Goal: Task Accomplishment & Management: Complete application form

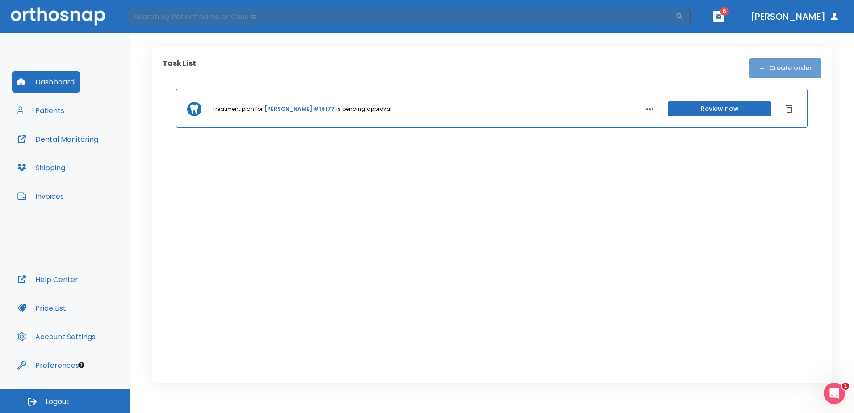
click at [796, 70] on button "Create order" at bounding box center [784, 68] width 71 height 20
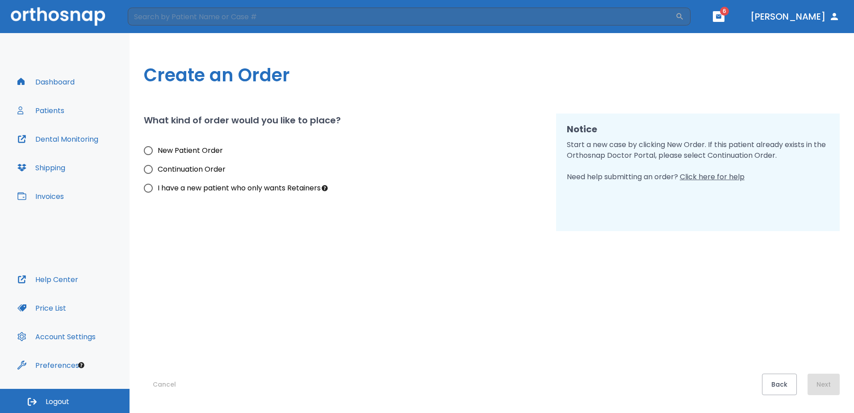
click at [182, 151] on span "New Patient Order" at bounding box center [190, 150] width 65 height 11
click at [158, 151] on input "New Patient Order" at bounding box center [148, 150] width 19 height 19
radio input "true"
click at [816, 376] on button "Next" at bounding box center [823, 383] width 32 height 21
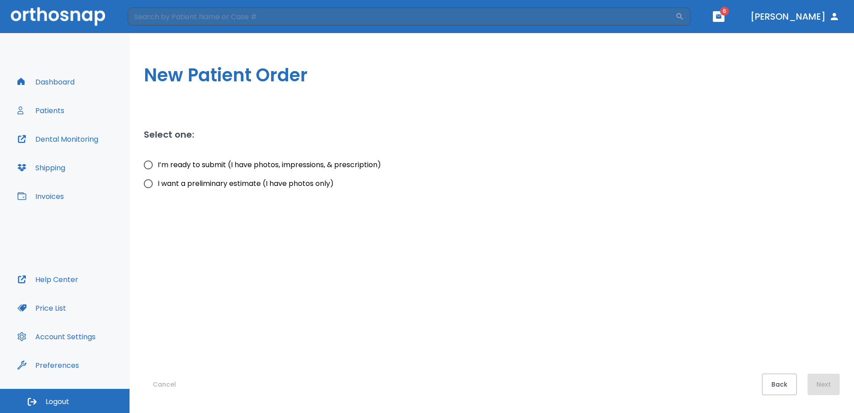
click at [215, 161] on span "I’m ready to submit (I have photos, impressions, & prescription)" at bounding box center [269, 164] width 223 height 11
click at [158, 161] on input "I’m ready to submit (I have photos, impressions, & prescription)" at bounding box center [148, 164] width 19 height 19
radio input "true"
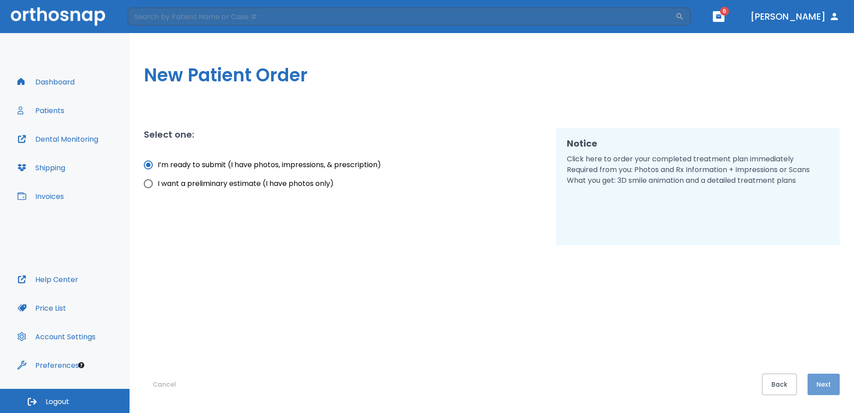
click at [818, 382] on button "Next" at bounding box center [823, 383] width 32 height 21
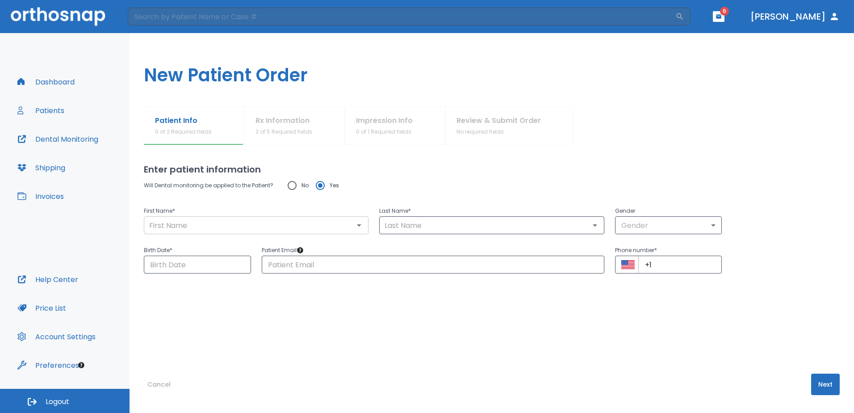
click at [253, 222] on input "text" at bounding box center [255, 225] width 219 height 13
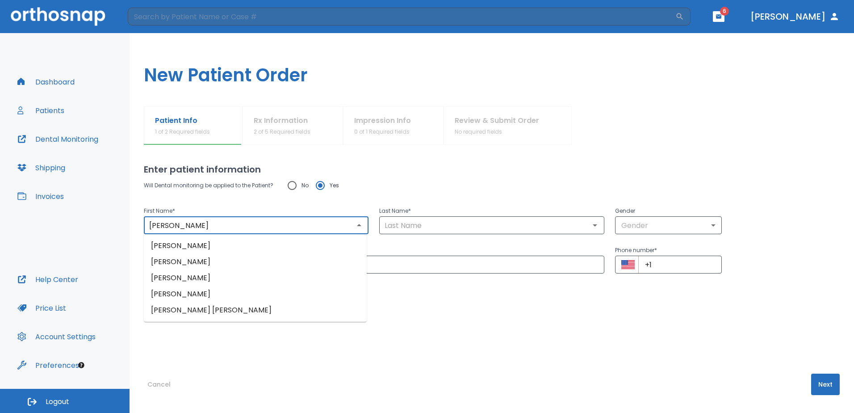
type input "[PERSON_NAME]"
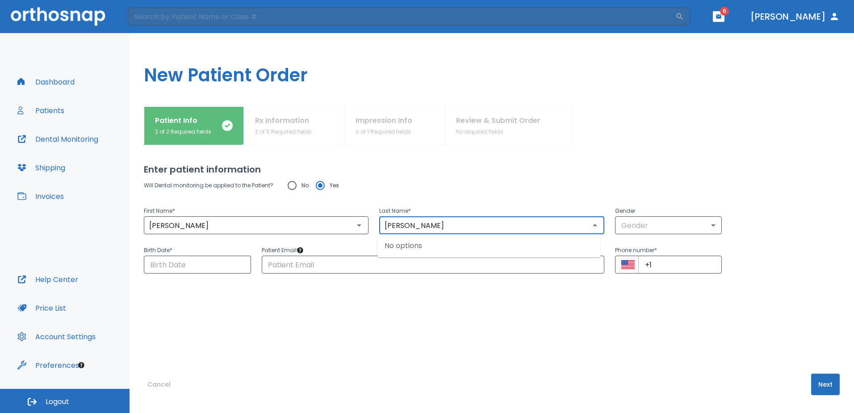
type input "[PERSON_NAME]"
click at [605, 329] on div "Will Dental monitoring be applied to the Patient? No Yes First Name * [PERSON_N…" at bounding box center [492, 257] width 696 height 162
click at [655, 228] on body "​ 6 [PERSON_NAME] Dashboard Patients Dental Monitoring Shipping Invoices Help C…" at bounding box center [427, 206] width 854 height 413
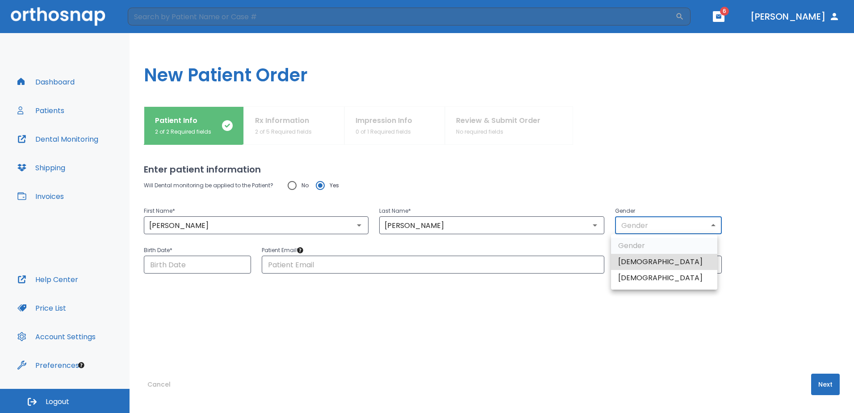
click at [652, 275] on li "[DEMOGRAPHIC_DATA]" at bounding box center [664, 278] width 106 height 16
type input "0"
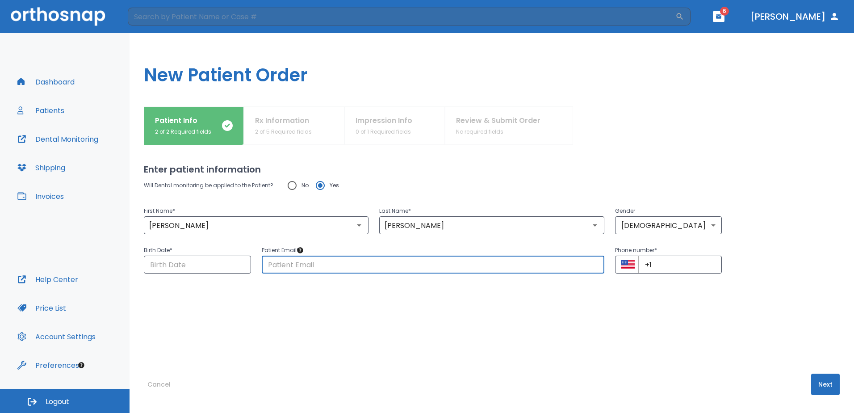
drag, startPoint x: 351, startPoint y: 261, endPoint x: 355, endPoint y: 269, distance: 9.2
click at [351, 261] on input "text" at bounding box center [433, 264] width 342 height 18
paste input "[EMAIL_ADDRESS][DOMAIN_NAME]"
type input "[EMAIL_ADDRESS][DOMAIN_NAME]"
click at [183, 267] on input "Choose date" at bounding box center [197, 264] width 107 height 18
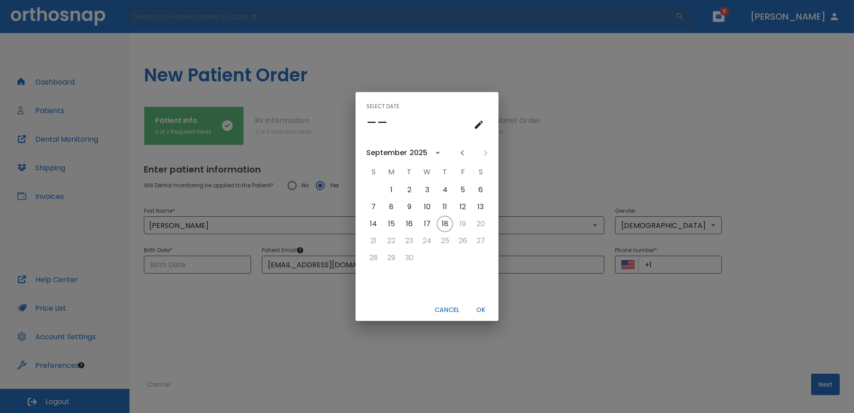
click at [472, 120] on button "calendar view is open, go to text input view" at bounding box center [479, 125] width 18 height 18
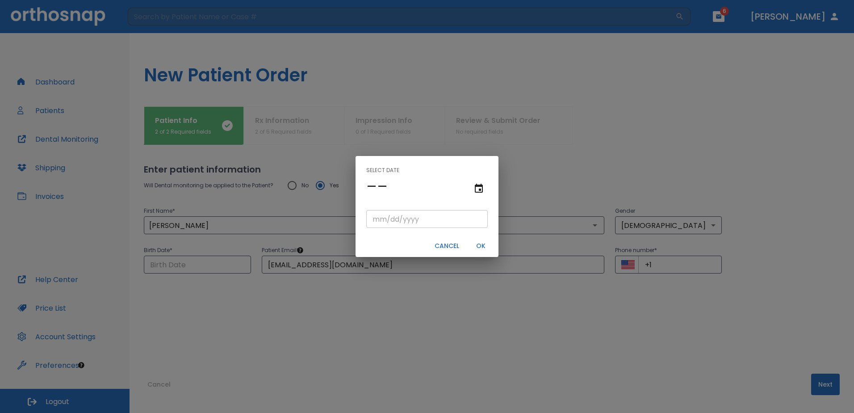
click at [380, 223] on input "tel" at bounding box center [426, 219] width 121 height 18
type input "09/19/"
type input "09/19/0001"
type input "09/19/1"
type input "09/19/0019"
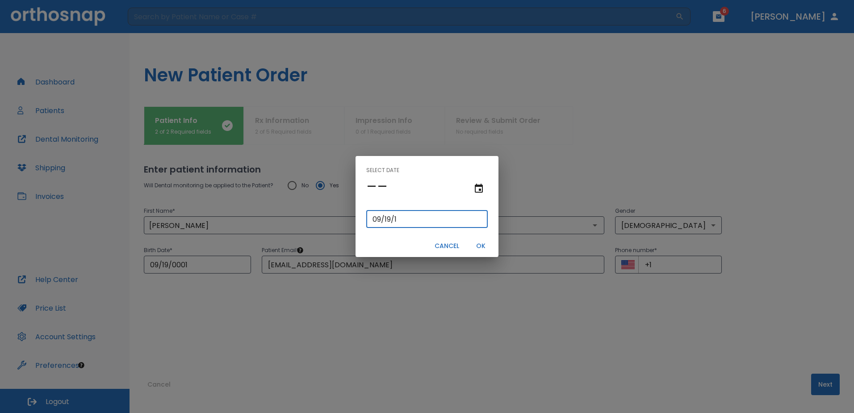
type input "[DATE]"
type input "09/19/0199"
type input "[DATE]"
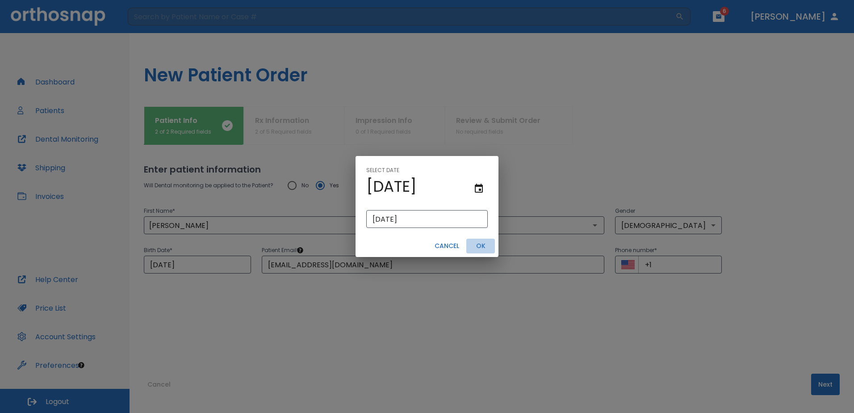
click at [486, 249] on button "OK" at bounding box center [480, 245] width 29 height 15
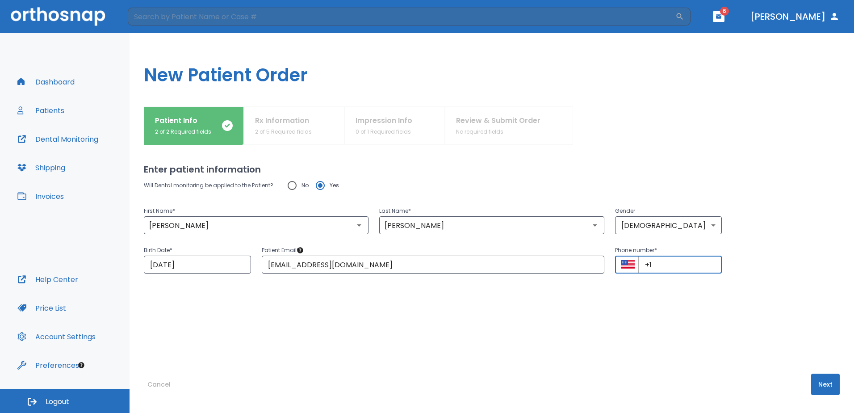
click at [696, 267] on input "+1" at bounding box center [680, 264] width 84 height 18
paste input "[PHONE_NUMBER]"
type input "[PHONE_NUMBER]"
click at [682, 330] on div "Will Dental monitoring be applied to the Patient? No Yes First Name * [PERSON_N…" at bounding box center [492, 257] width 696 height 162
click at [819, 380] on button "Next" at bounding box center [825, 383] width 29 height 21
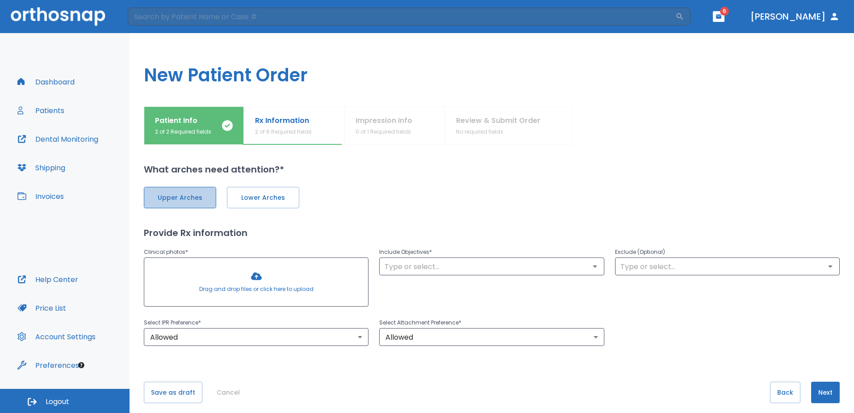
click at [180, 196] on span "Upper Arches" at bounding box center [180, 197] width 54 height 9
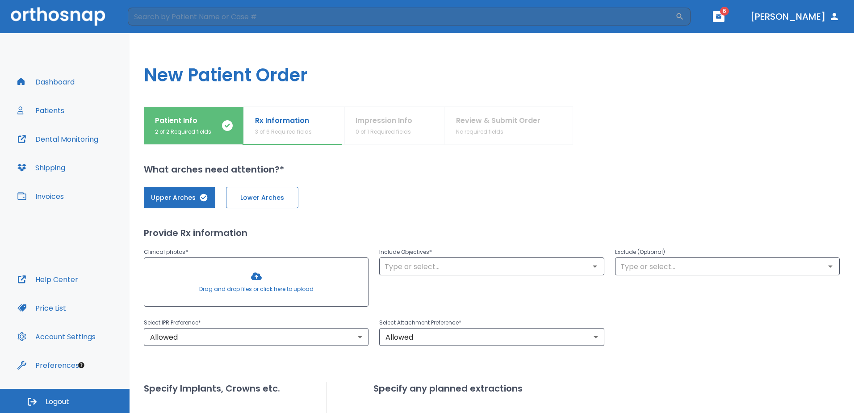
click at [234, 192] on button "Lower Arches" at bounding box center [262, 197] width 72 height 21
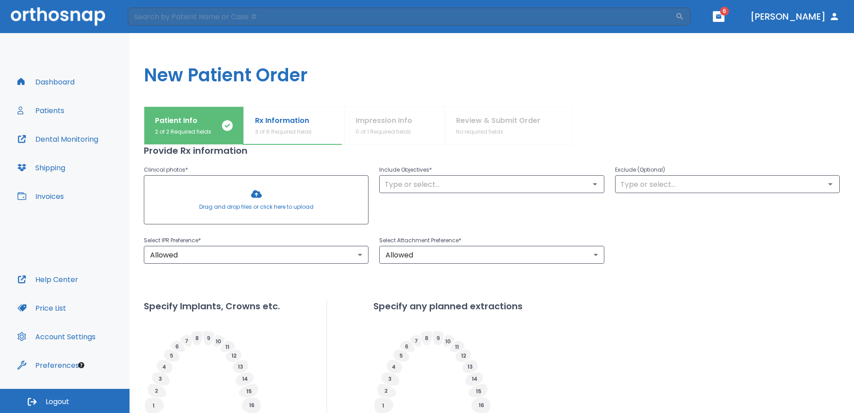
scroll to position [89, 0]
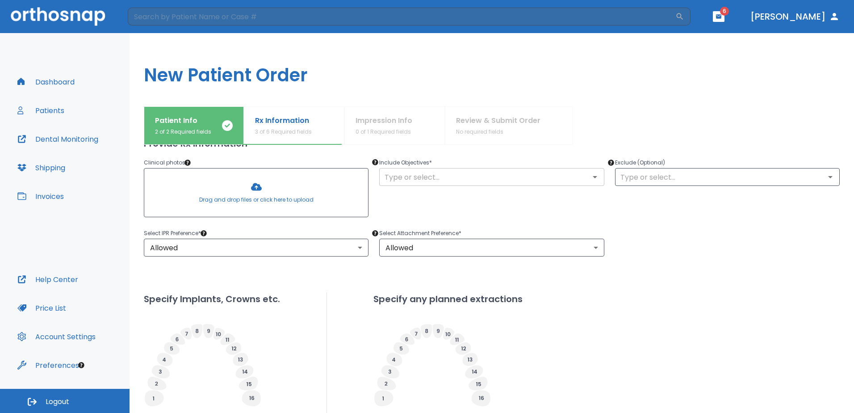
click at [428, 175] on input "text" at bounding box center [491, 177] width 219 height 13
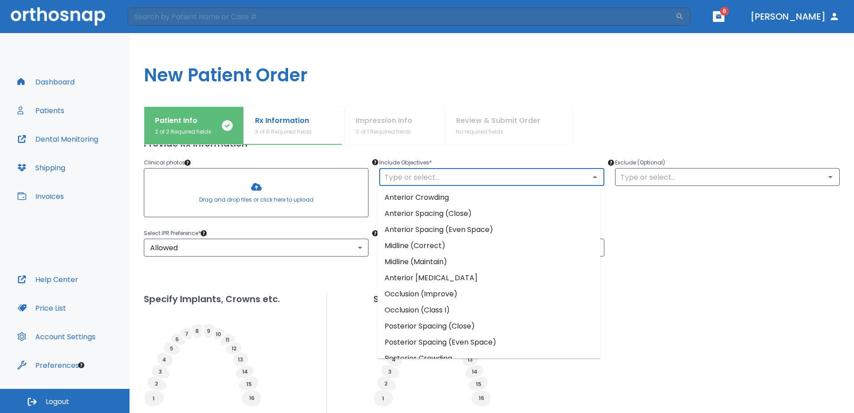
click at [457, 198] on li "Anterior Crowding" at bounding box center [488, 197] width 223 height 16
click at [525, 171] on input "text" at bounding box center [491, 177] width 219 height 13
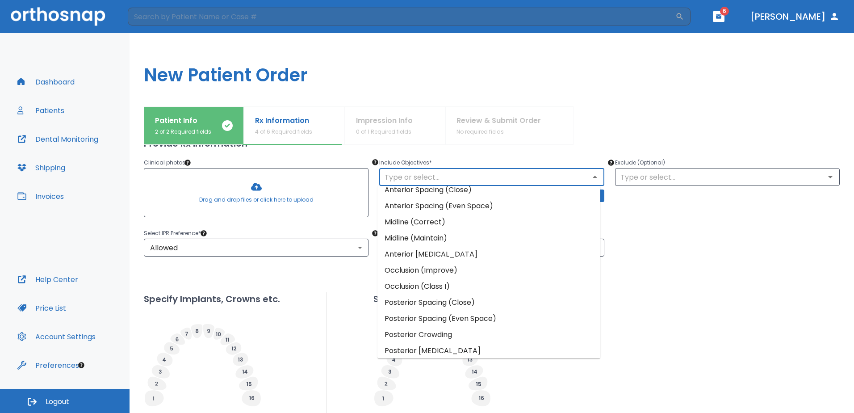
scroll to position [45, 0]
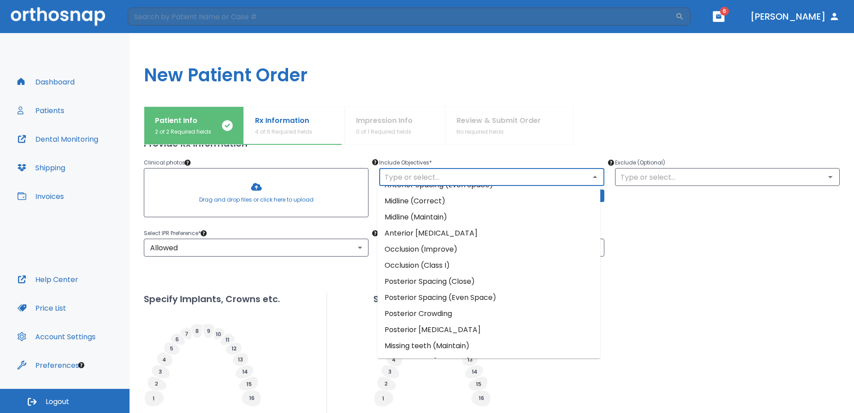
click at [450, 236] on li "Anterior [MEDICAL_DATA]" at bounding box center [488, 233] width 223 height 16
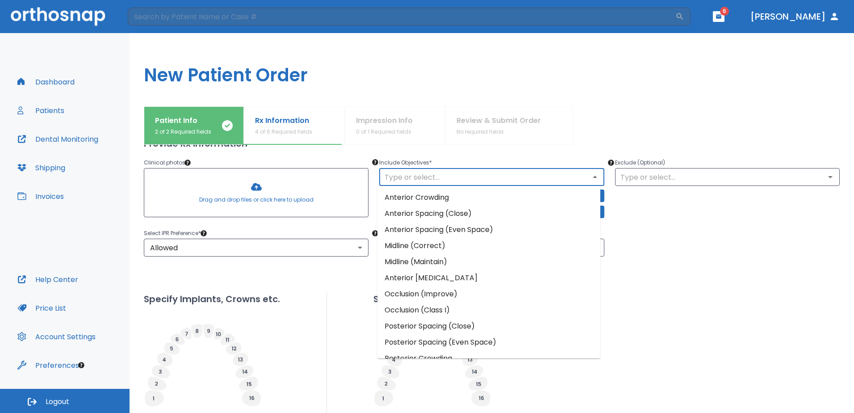
click at [432, 182] on input "text" at bounding box center [491, 177] width 219 height 13
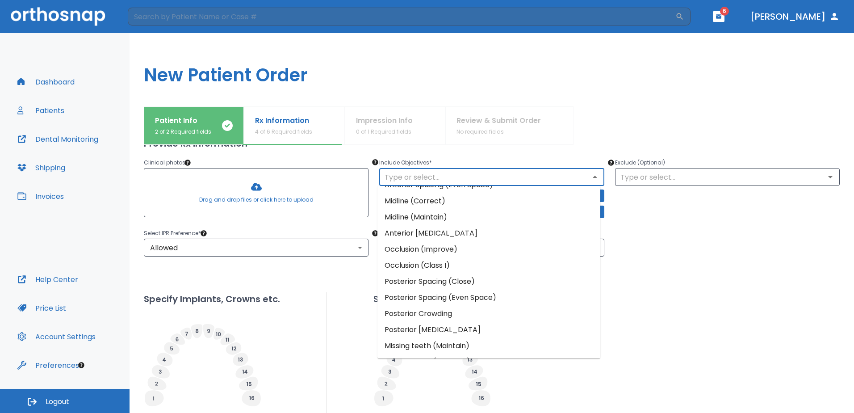
click at [441, 310] on li "Posterior Crowding" at bounding box center [488, 313] width 223 height 16
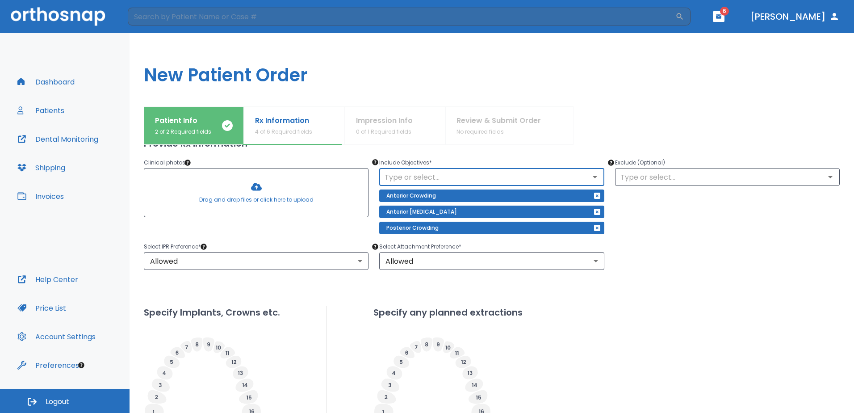
click at [446, 180] on input "text" at bounding box center [491, 177] width 219 height 13
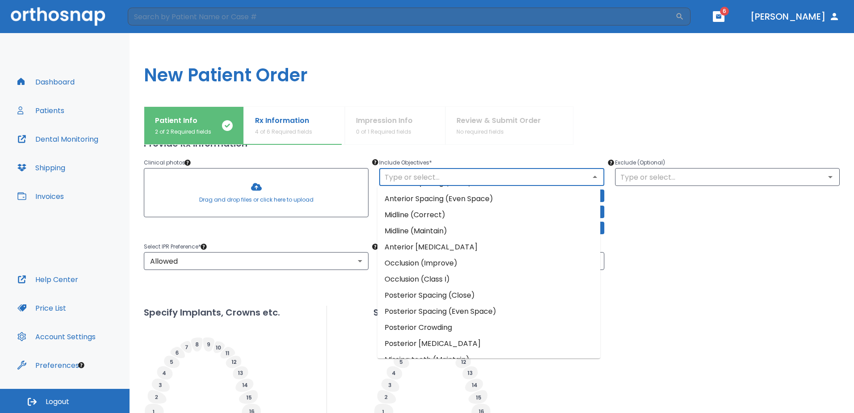
scroll to position [0, 0]
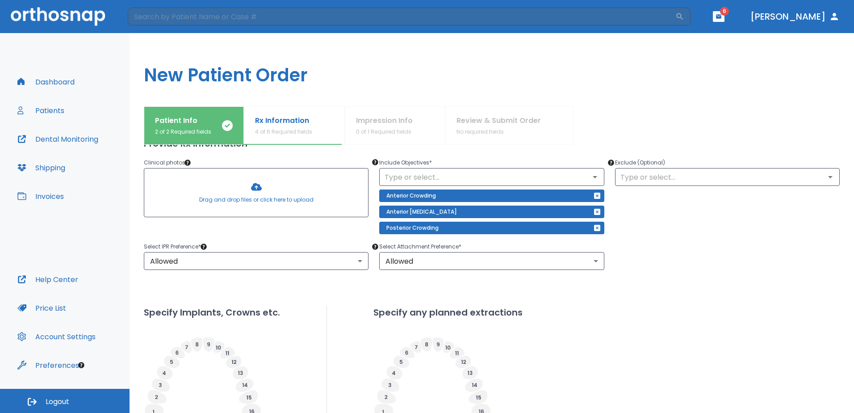
click at [636, 233] on div "Exclude (Optional) ​" at bounding box center [721, 190] width 235 height 88
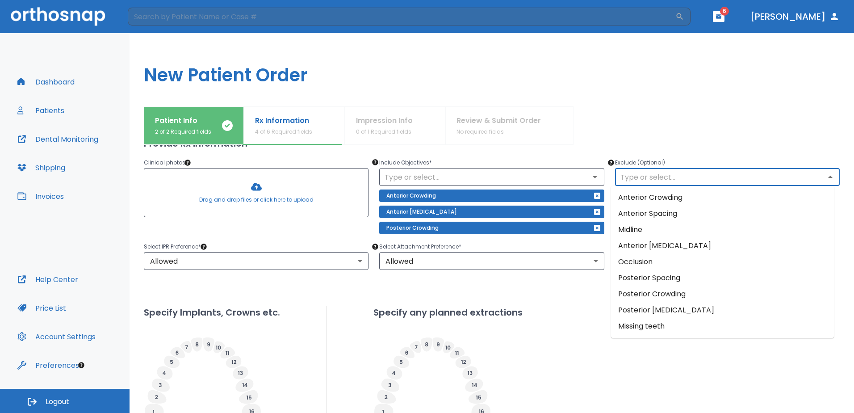
click at [681, 177] on input "text" at bounding box center [727, 177] width 219 height 13
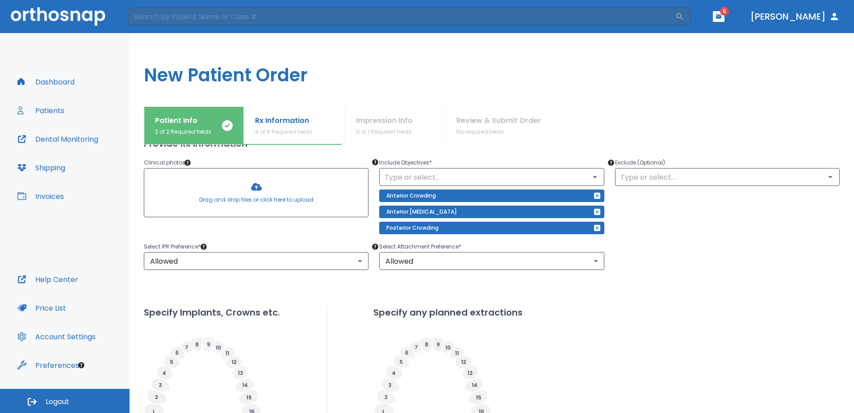
click at [670, 126] on div at bounding box center [706, 125] width 266 height 38
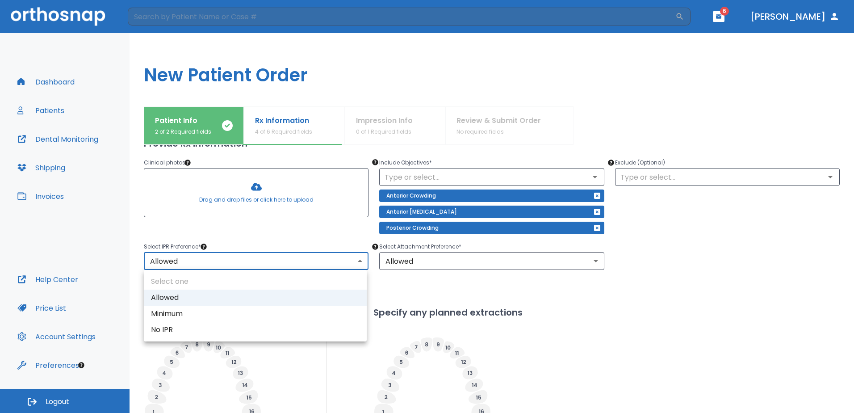
click at [274, 259] on body "​ 6 [PERSON_NAME] Dashboard Patients Dental Monitoring Shipping Invoices Help C…" at bounding box center [427, 206] width 854 height 413
click at [615, 280] on div at bounding box center [427, 206] width 854 height 413
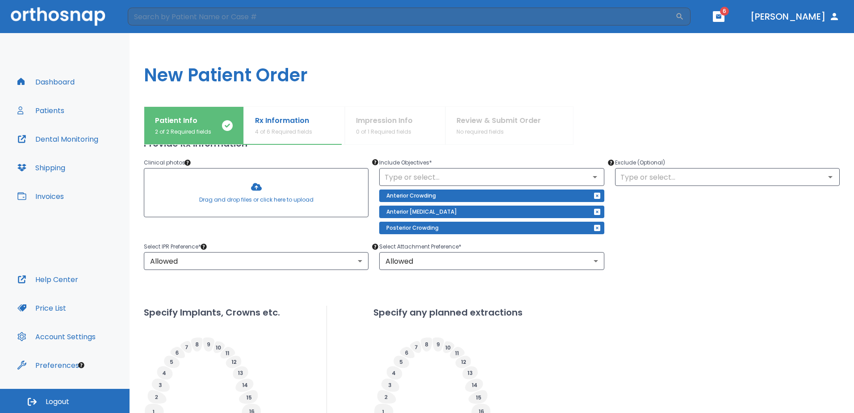
click at [258, 210] on div at bounding box center [256, 192] width 224 height 48
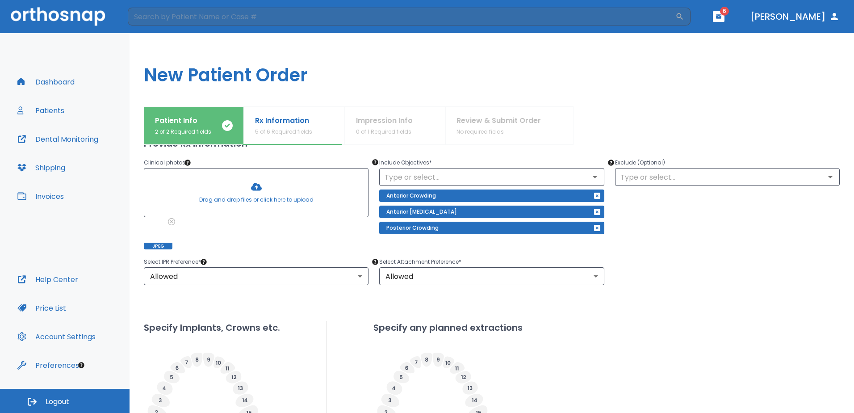
click at [670, 211] on div "Exclude (Optional) ​" at bounding box center [721, 197] width 235 height 103
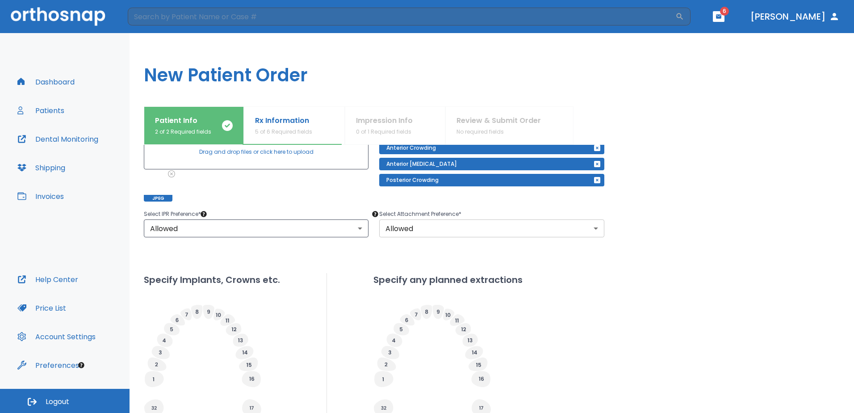
scroll to position [134, 0]
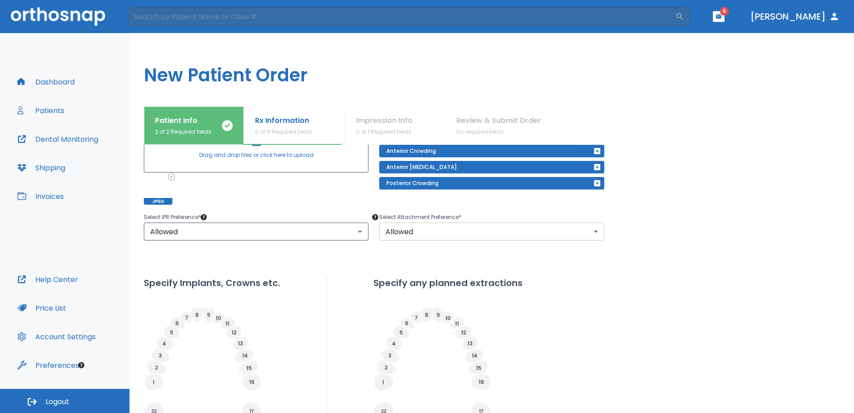
click at [433, 232] on body "​ 6 [PERSON_NAME] Dashboard Patients Dental Monitoring Shipping Invoices Help C…" at bounding box center [427, 206] width 854 height 413
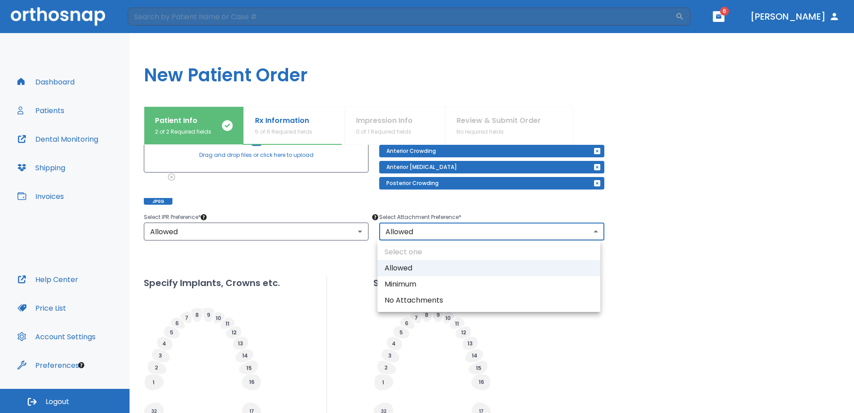
click at [643, 217] on div at bounding box center [427, 206] width 854 height 413
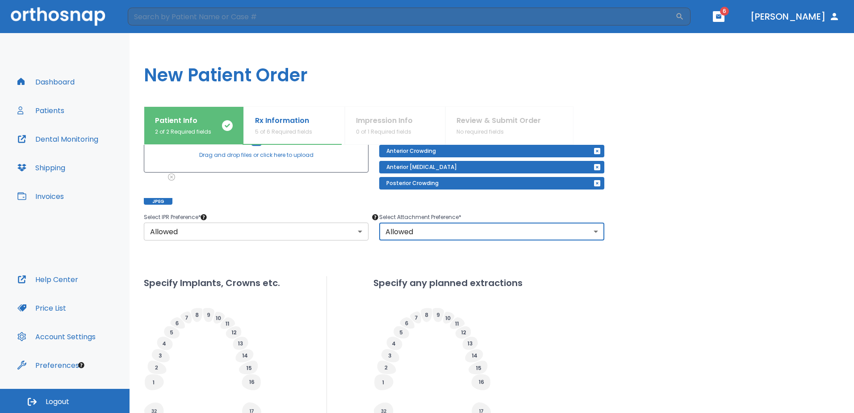
click at [359, 231] on body "​ 6 [PERSON_NAME] Dashboard Patients Dental Monitoring Shipping Invoices Help C…" at bounding box center [427, 206] width 854 height 413
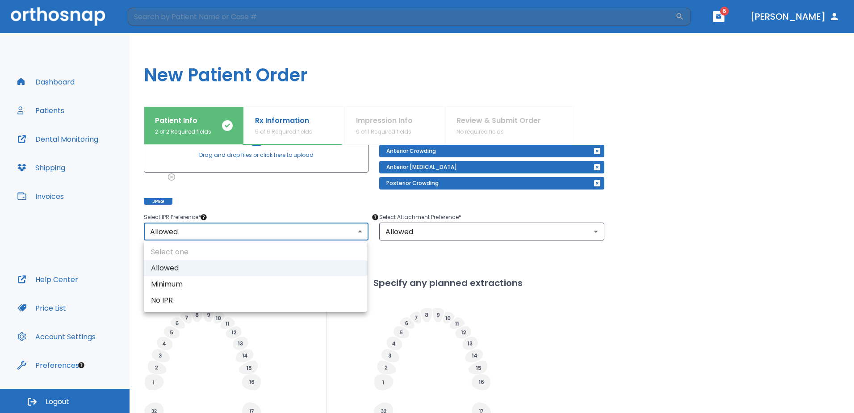
click at [340, 209] on div at bounding box center [427, 206] width 854 height 413
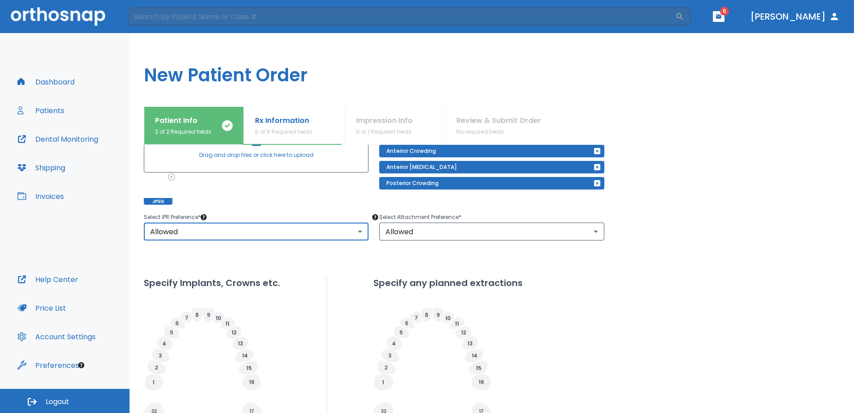
click at [341, 209] on div "Select IPR Preference * Allowed 1 ​" at bounding box center [250, 220] width 235 height 39
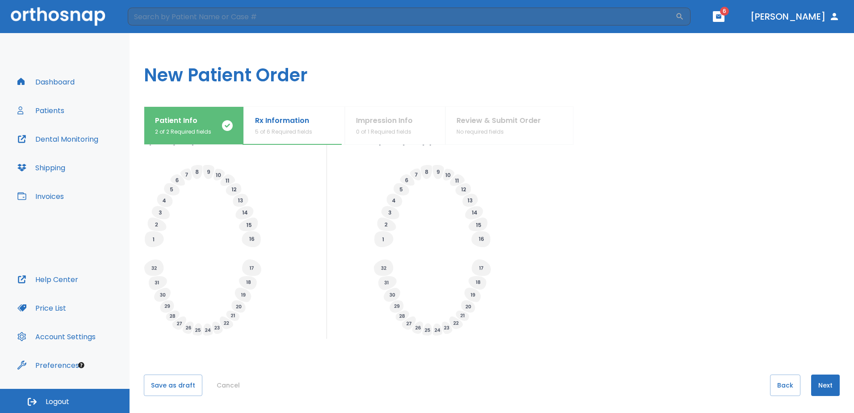
scroll to position [278, 0]
click at [818, 385] on button "Next" at bounding box center [825, 383] width 29 height 21
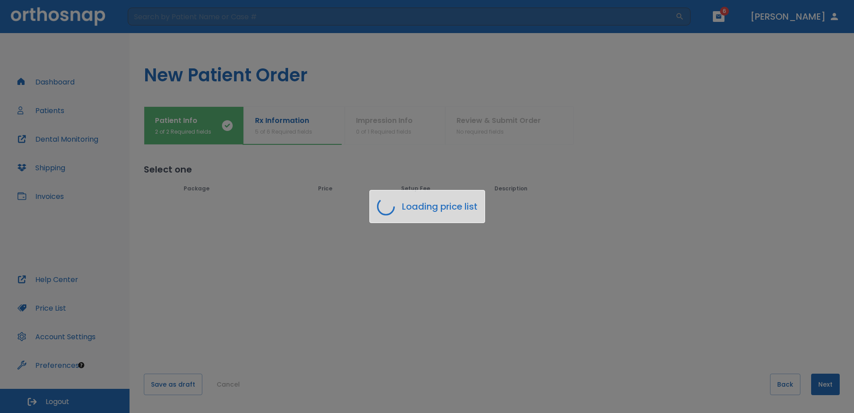
scroll to position [0, 0]
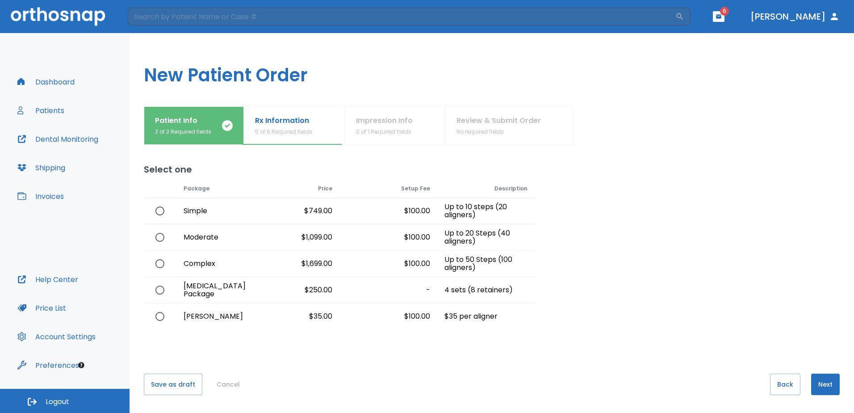
click at [182, 264] on div "Complex" at bounding box center [208, 264] width 65 height 26
click at [164, 263] on input "radio" at bounding box center [159, 263] width 19 height 19
radio input "true"
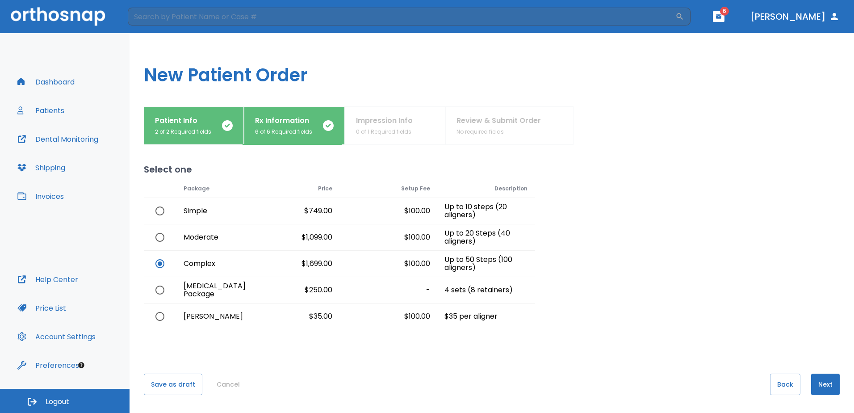
click at [816, 383] on button "Next" at bounding box center [825, 383] width 29 height 21
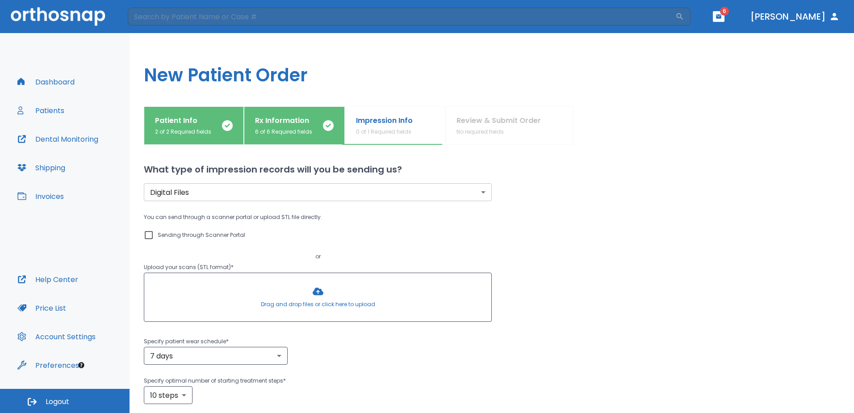
click at [155, 234] on label "Sending through Scanner Portal" at bounding box center [194, 235] width 102 height 11
click at [154, 234] on input "Sending through Scanner Portal" at bounding box center [148, 235] width 11 height 11
checkbox input "true"
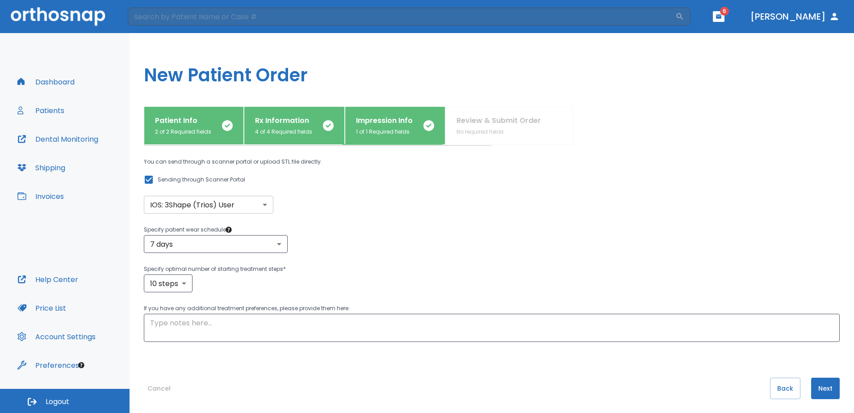
scroll to position [59, 0]
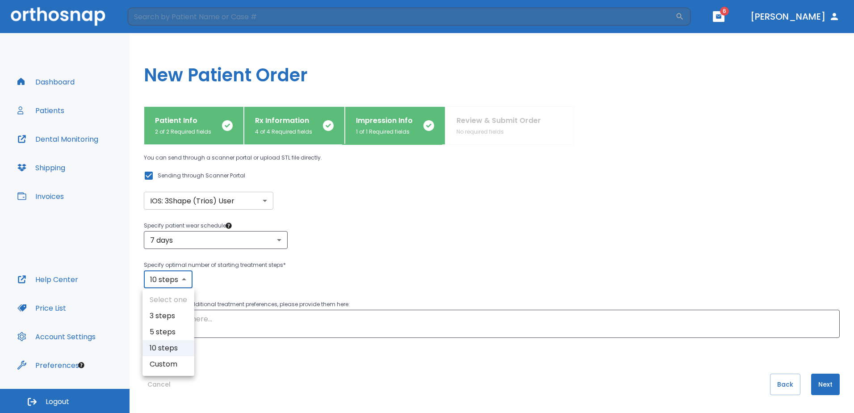
click at [188, 279] on body "​ 6 [PERSON_NAME] Dashboard Patients Dental Monitoring Shipping Invoices Help C…" at bounding box center [427, 206] width 854 height 413
click at [189, 335] on li "5 steps" at bounding box center [168, 332] width 52 height 16
click at [188, 280] on body "​ 6 [PERSON_NAME] Dashboard Patients Dental Monitoring Shipping Invoices Help C…" at bounding box center [427, 206] width 854 height 413
click at [164, 352] on li "10 steps" at bounding box center [167, 348] width 52 height 16
type input "10"
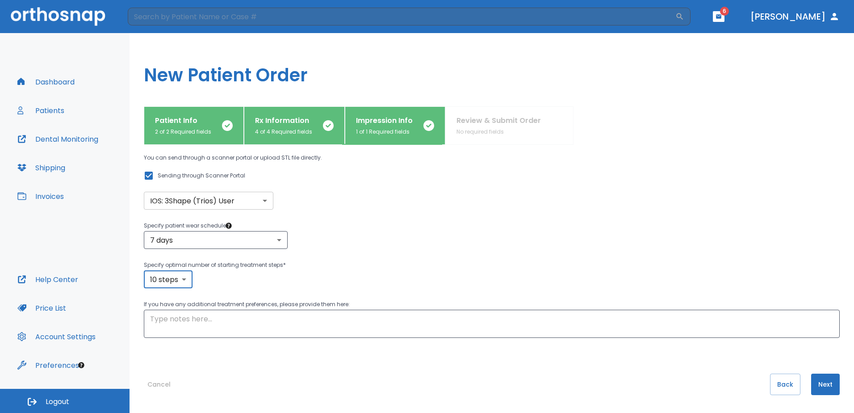
click at [188, 321] on textarea at bounding box center [491, 323] width 683 height 21
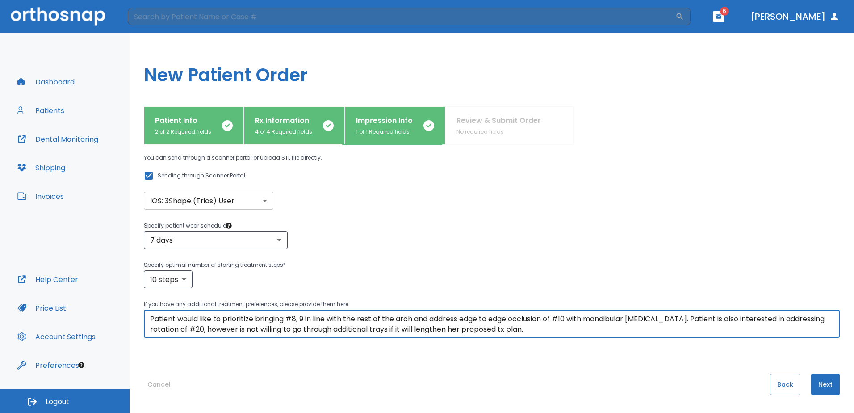
type textarea "Patient would like to prioritize bringing #8, 9 in line with the rest of the ar…"
click at [456, 236] on div "7 days 7 ​" at bounding box center [492, 240] width 696 height 18
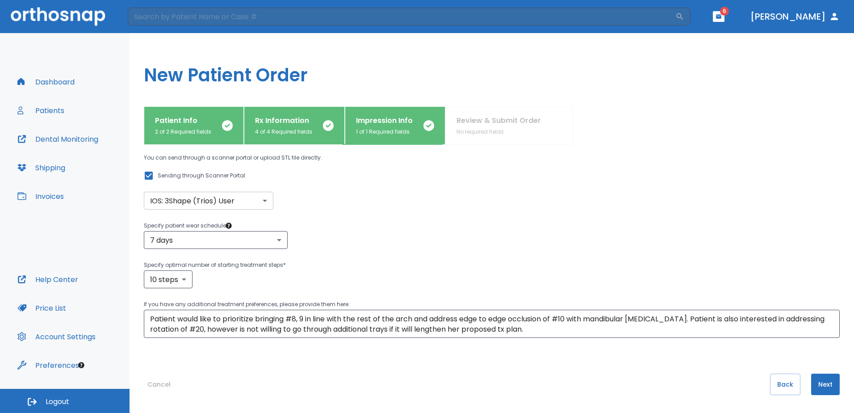
click at [811, 383] on button "Next" at bounding box center [825, 383] width 29 height 21
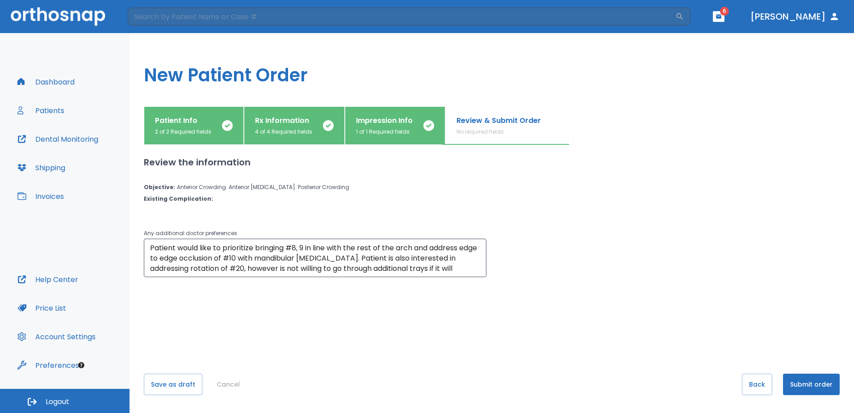
scroll to position [0, 0]
click at [821, 388] on button "Submit order" at bounding box center [811, 383] width 57 height 21
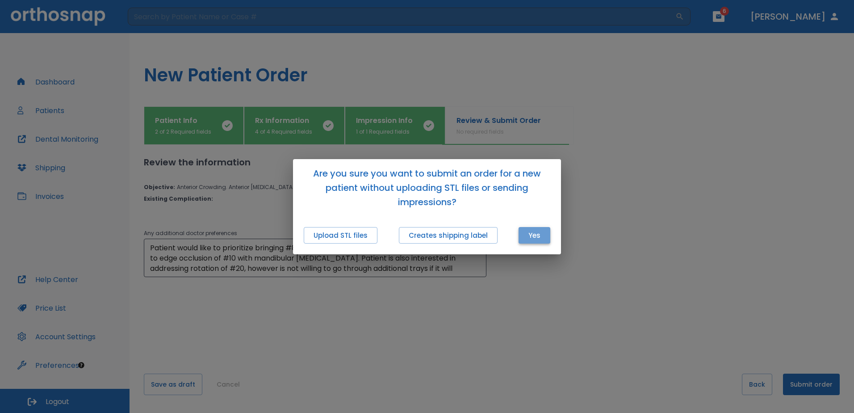
click at [534, 234] on button "Yes" at bounding box center [534, 235] width 32 height 17
